Goal: Information Seeking & Learning: Learn about a topic

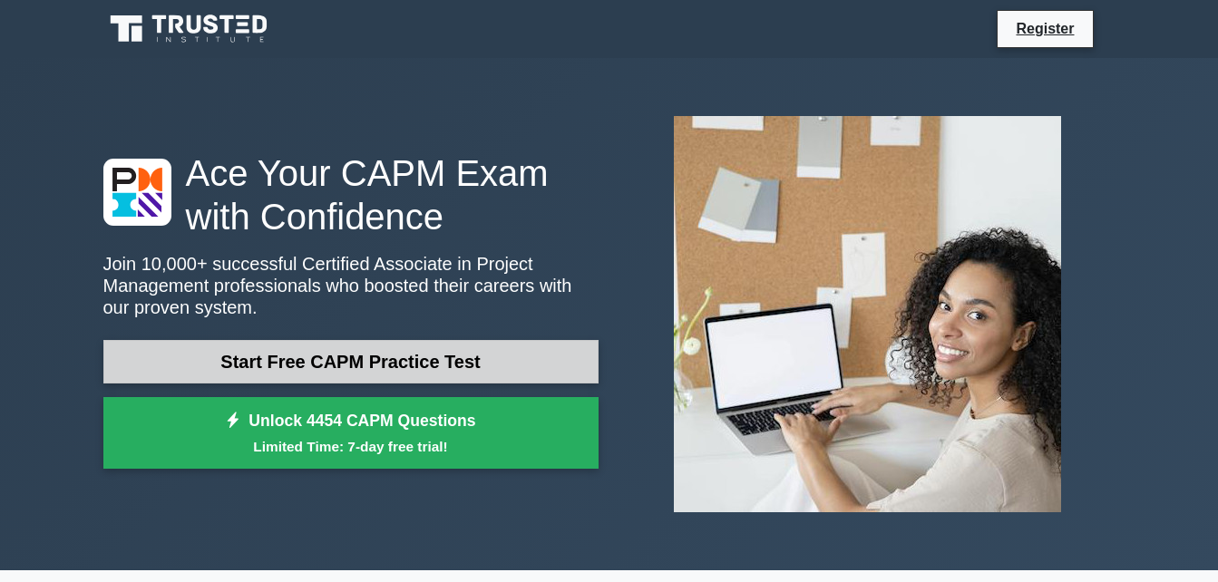
click at [378, 356] on link "Start Free CAPM Practice Test" at bounding box center [350, 362] width 495 height 44
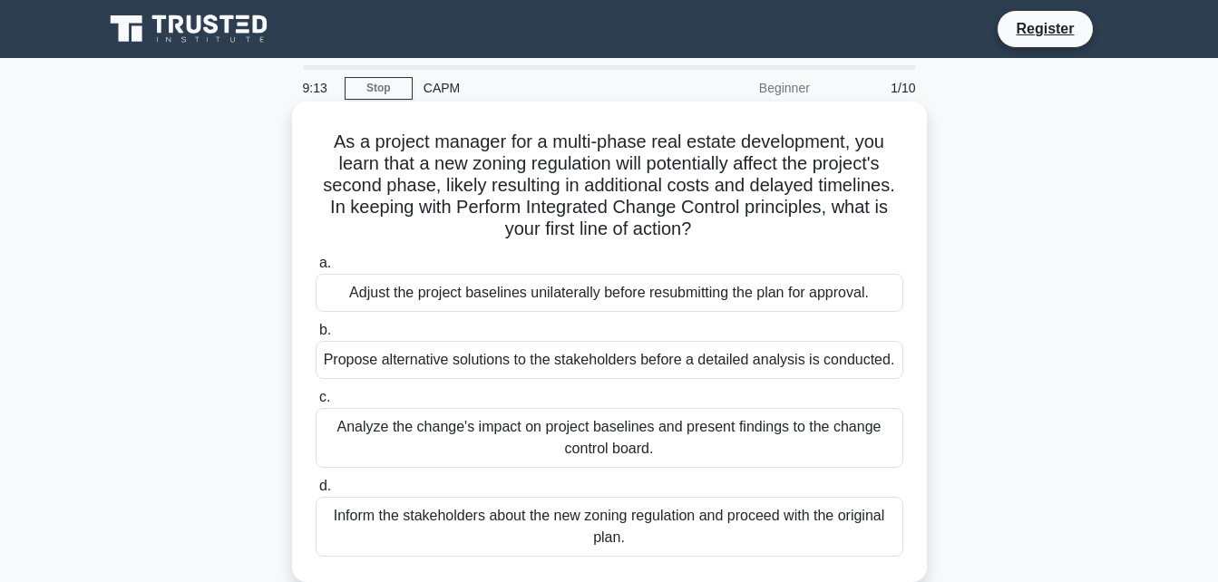
click at [488, 425] on div "Analyze the change's impact on project baselines and present findings to the ch…" at bounding box center [610, 438] width 588 height 60
click at [316, 404] on input "c. Analyze the change's impact on project baselines and present findings to the…" at bounding box center [316, 398] width 0 height 12
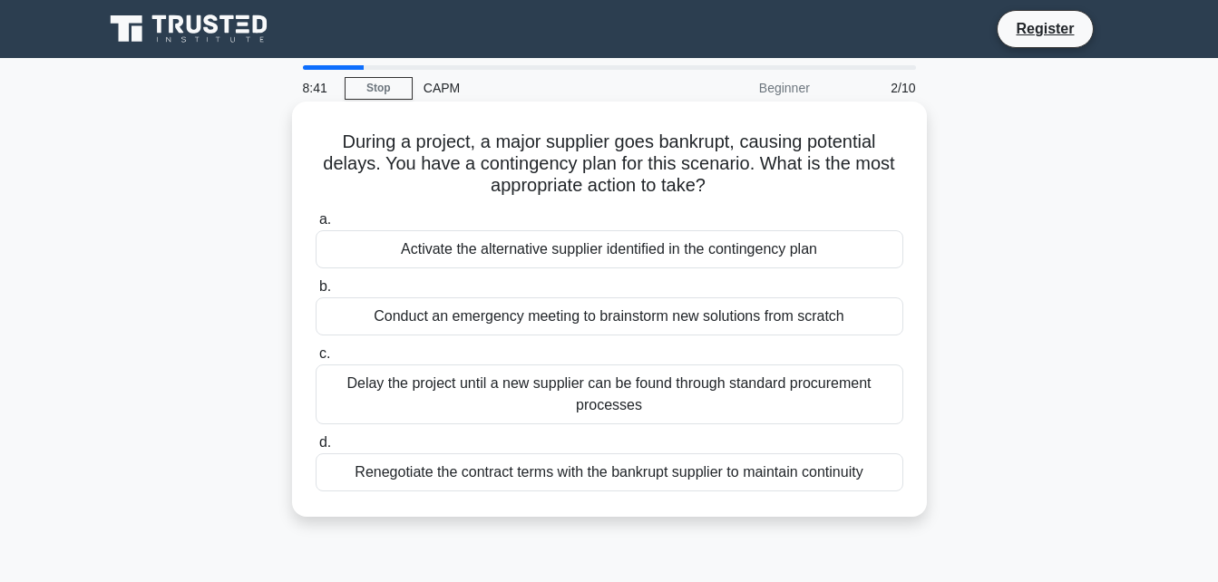
click at [517, 385] on div "Delay the project until a new supplier can be found through standard procuremen…" at bounding box center [610, 395] width 588 height 60
click at [316, 360] on input "c. Delay the project until a new supplier can be found through standard procure…" at bounding box center [316, 354] width 0 height 12
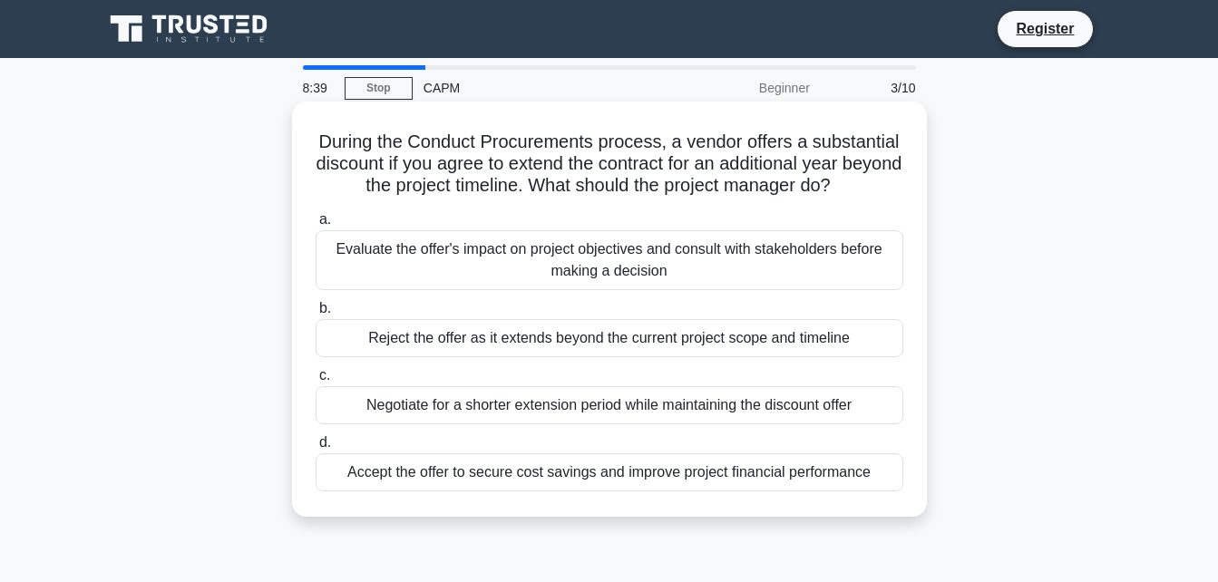
click at [530, 273] on div "Evaluate the offer's impact on project objectives and consult with stakeholders…" at bounding box center [610, 260] width 588 height 60
click at [316, 226] on input "a. Evaluate the offer's impact on project objectives and consult with stakehold…" at bounding box center [316, 220] width 0 height 12
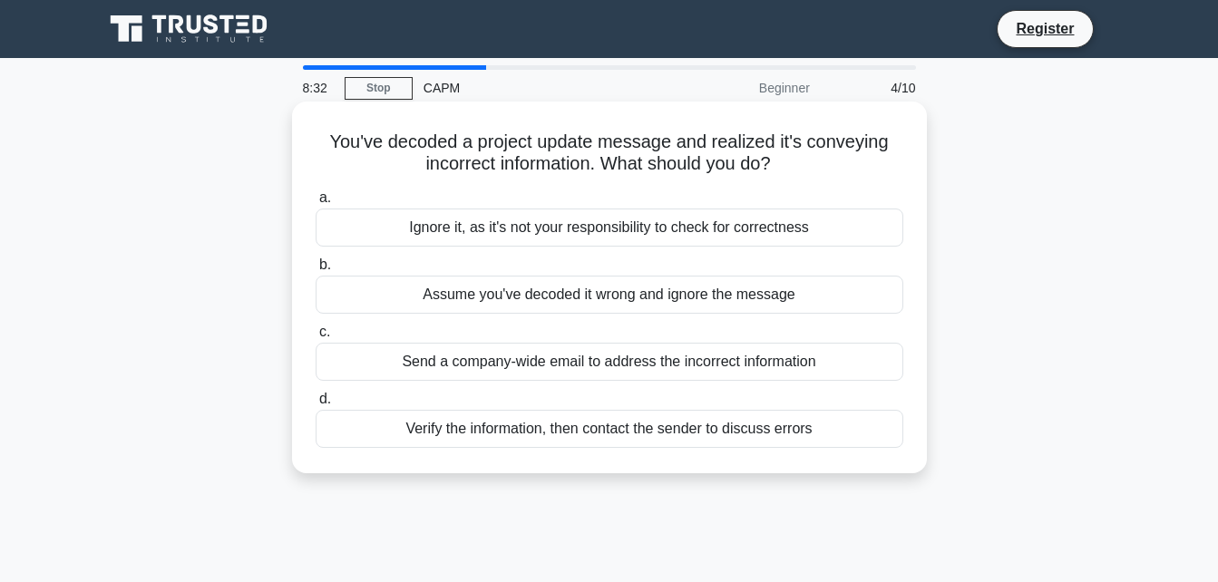
click at [537, 369] on div "Send a company-wide email to address the incorrect information" at bounding box center [610, 362] width 588 height 38
click at [316, 338] on input "c. Send a company-wide email to address the incorrect information" at bounding box center [316, 333] width 0 height 12
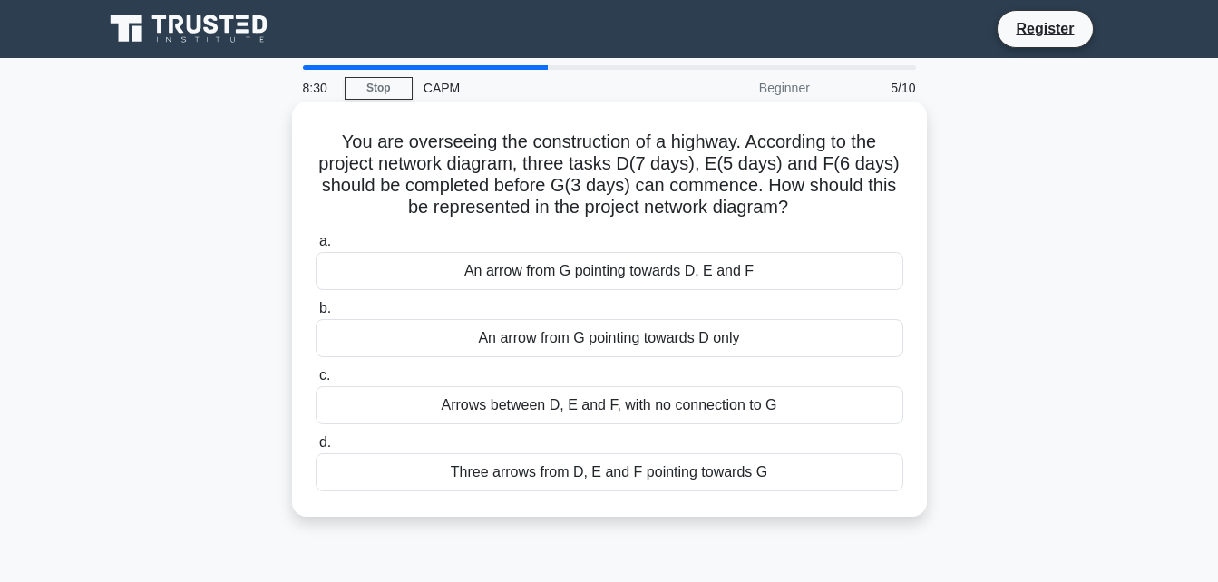
click at [536, 272] on div "An arrow from G pointing towards D, E and F" at bounding box center [610, 271] width 588 height 38
click at [316, 248] on input "a. An arrow from G pointing towards D, E and F" at bounding box center [316, 242] width 0 height 12
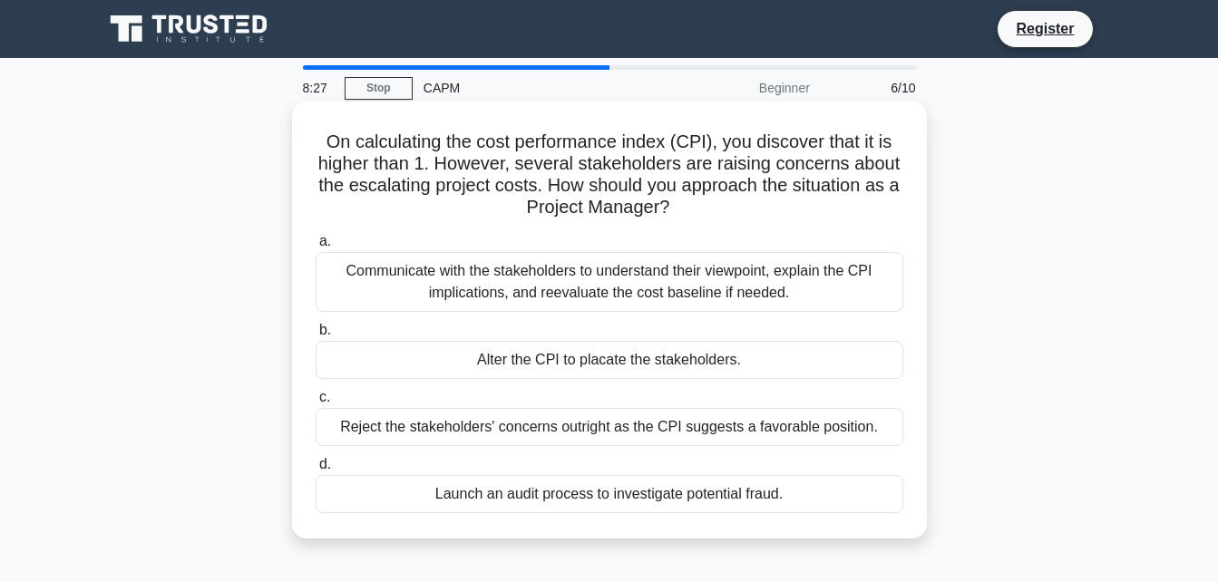
click at [540, 284] on div "Communicate with the stakeholders to understand their viewpoint, explain the CP…" at bounding box center [610, 282] width 588 height 60
click at [316, 248] on input "a. Communicate with the stakeholders to understand their viewpoint, explain the…" at bounding box center [316, 242] width 0 height 12
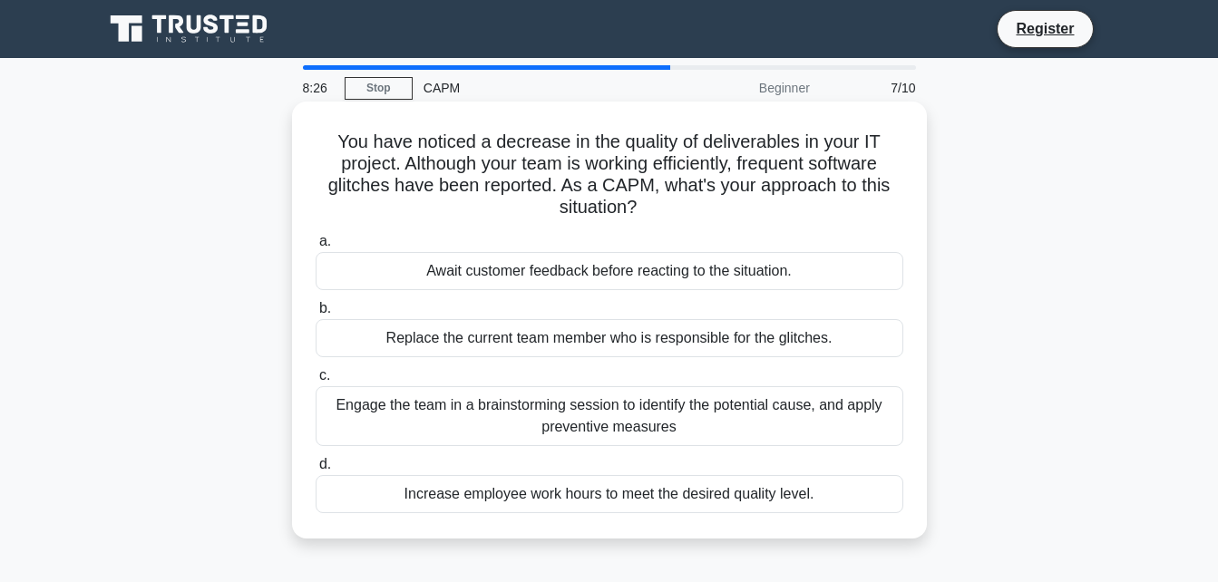
click at [540, 343] on div "Replace the current team member who is responsible for the glitches." at bounding box center [610, 338] width 588 height 38
click at [316, 315] on input "b. Replace the current team member who is responsible for the glitches." at bounding box center [316, 309] width 0 height 12
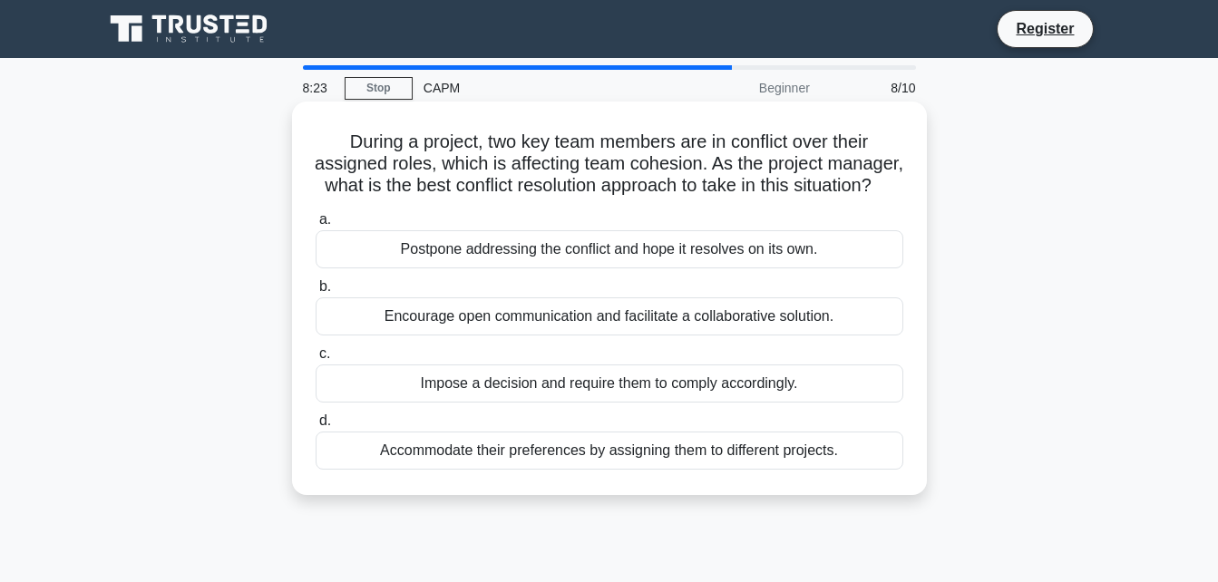
click at [531, 336] on div "Encourage open communication and facilitate a collaborative solution." at bounding box center [610, 316] width 588 height 38
click at [316, 293] on input "b. Encourage open communication and facilitate a collaborative solution." at bounding box center [316, 287] width 0 height 12
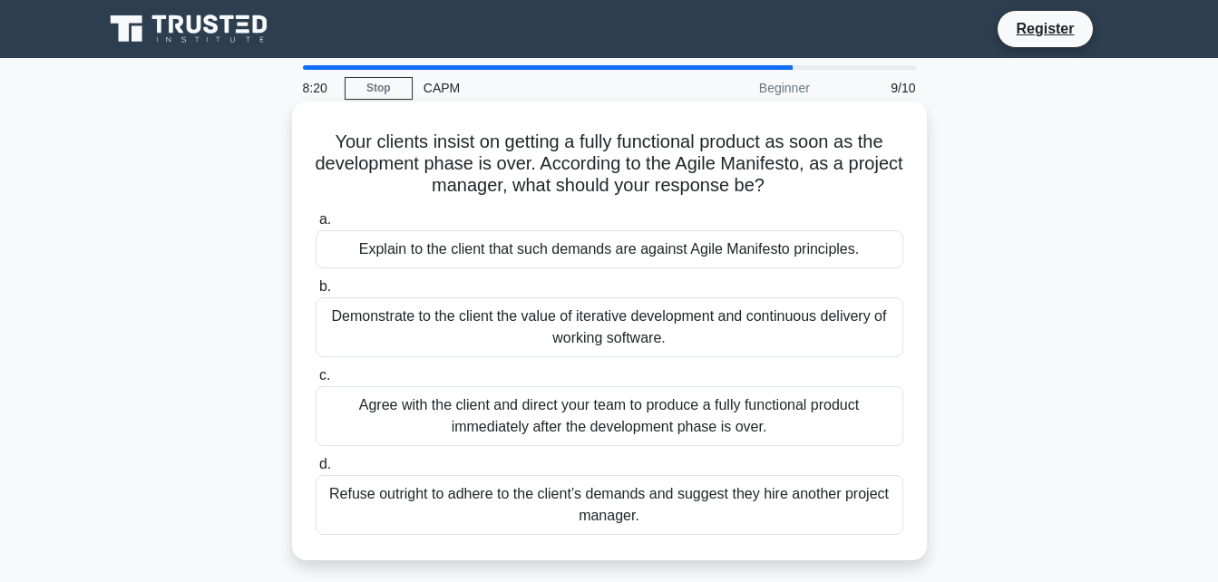
click at [526, 256] on div "Explain to the client that such demands are against Agile Manifesto principles." at bounding box center [610, 249] width 588 height 38
click at [316, 226] on input "a. Explain to the client that such demands are against Agile Manifesto principl…" at bounding box center [316, 220] width 0 height 12
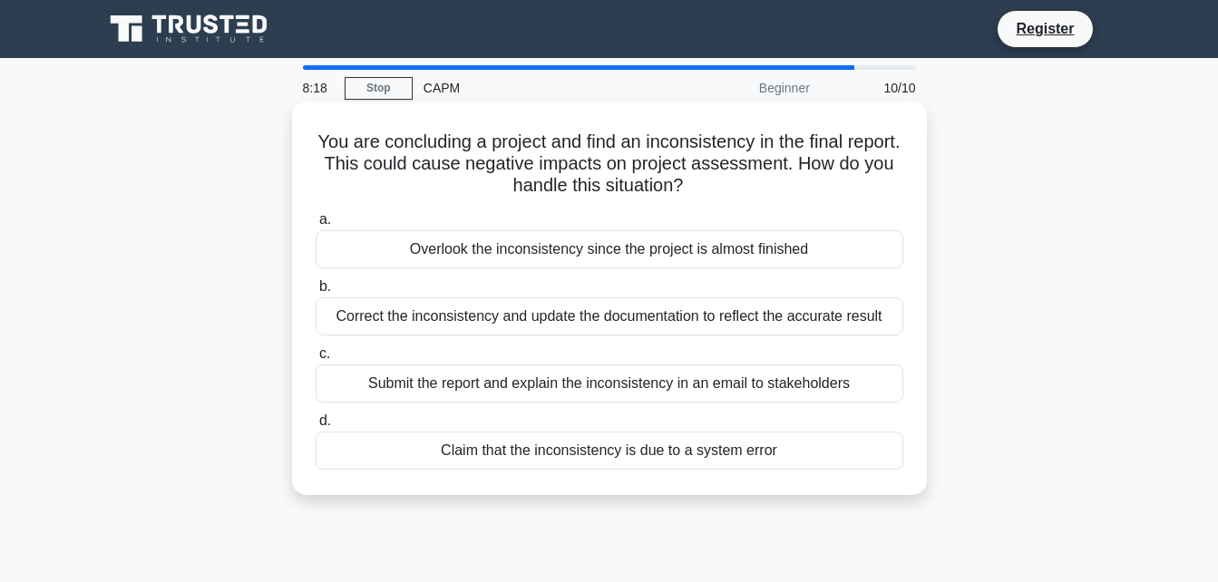
click at [523, 244] on div "Overlook the inconsistency since the project is almost finished" at bounding box center [610, 249] width 588 height 38
click at [316, 226] on input "a. Overlook the inconsistency since the project is almost finished" at bounding box center [316, 220] width 0 height 12
